Goal: Task Accomplishment & Management: Use online tool/utility

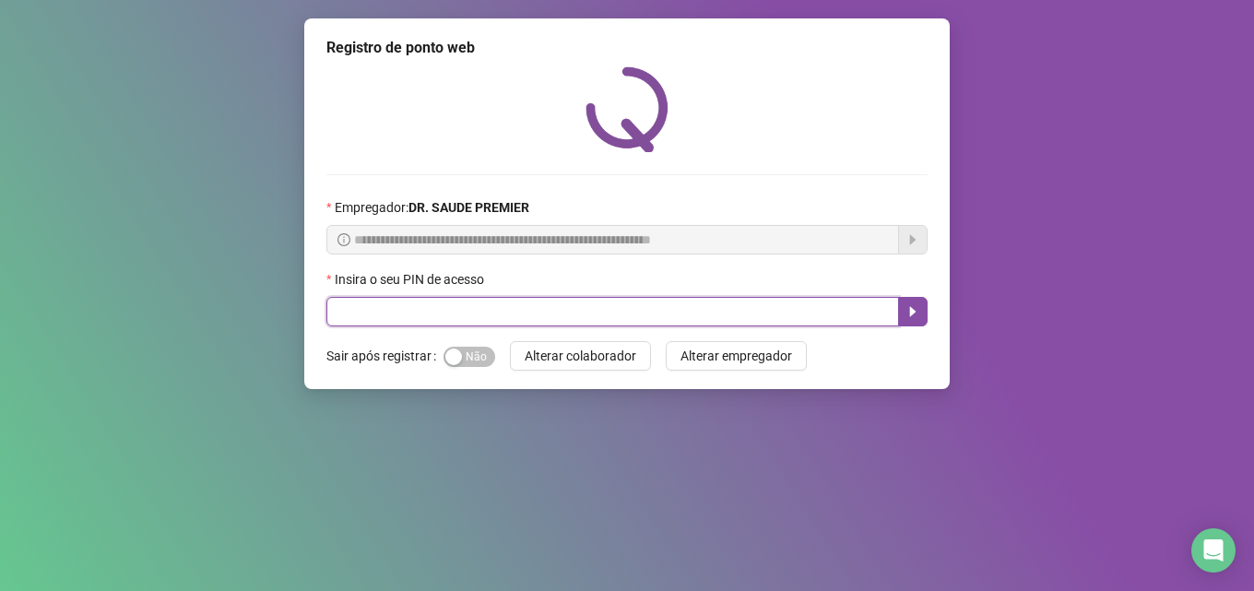
click at [721, 313] on input "text" at bounding box center [612, 312] width 573 height 30
type input "*****"
click at [914, 310] on icon "caret-right" at bounding box center [913, 311] width 15 height 15
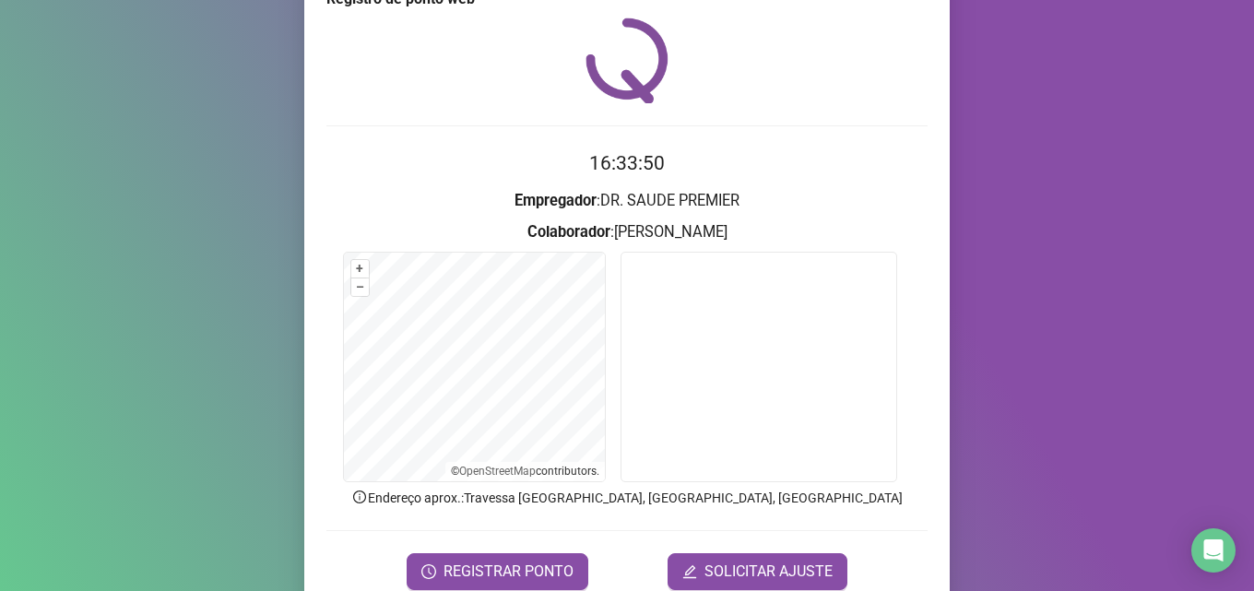
scroll to position [92, 0]
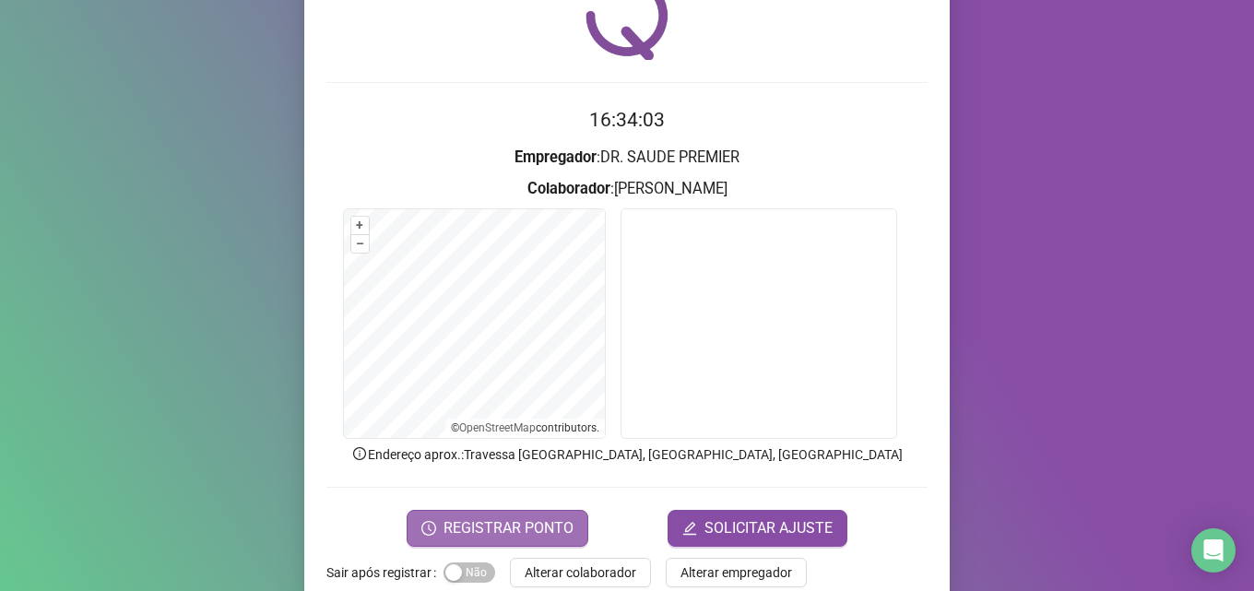
click at [541, 528] on span "REGISTRAR PONTO" at bounding box center [509, 528] width 130 height 22
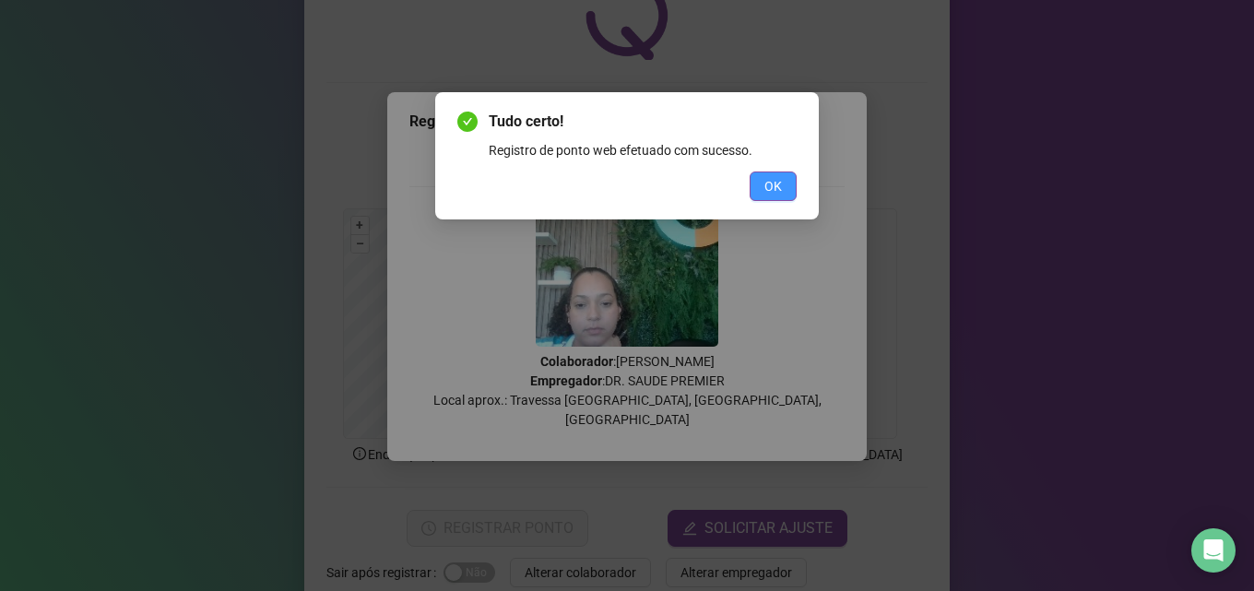
click at [781, 176] on span "OK" at bounding box center [774, 186] width 18 height 20
